Goal: Task Accomplishment & Management: Use online tool/utility

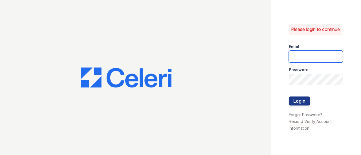
click at [317, 59] on input "email" at bounding box center [316, 57] width 54 height 12
type input "[EMAIL_ADDRESS][DOMAIN_NAME]"
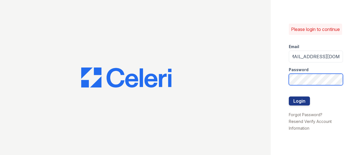
scroll to position [0, 0]
click at [289, 97] on button "Login" at bounding box center [299, 101] width 21 height 9
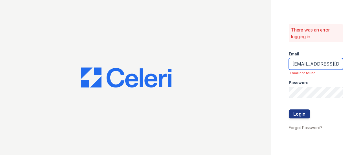
click at [291, 65] on input "[EMAIL_ADDRESS][DOMAIN_NAME]" at bounding box center [316, 64] width 54 height 12
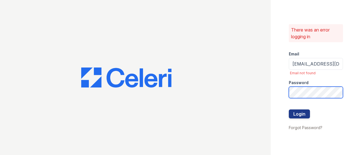
click at [289, 110] on button "Login" at bounding box center [299, 114] width 21 height 9
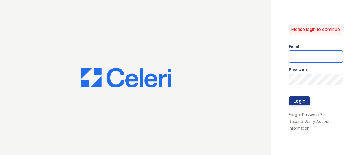
click at [314, 60] on input "email" at bounding box center [316, 57] width 54 height 12
type input "[EMAIL_ADDRESS][DOMAIN_NAME]"
click at [321, 63] on input "[EMAIL_ADDRESS][DOMAIN_NAME]" at bounding box center [316, 57] width 54 height 12
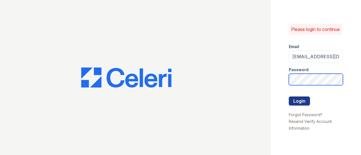
click at [289, 97] on button "Login" at bounding box center [299, 101] width 21 height 9
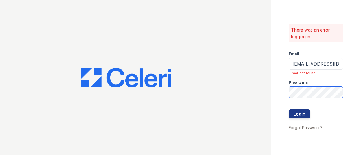
click at [289, 110] on button "Login" at bounding box center [299, 114] width 21 height 9
